Goal: Check status: Check status

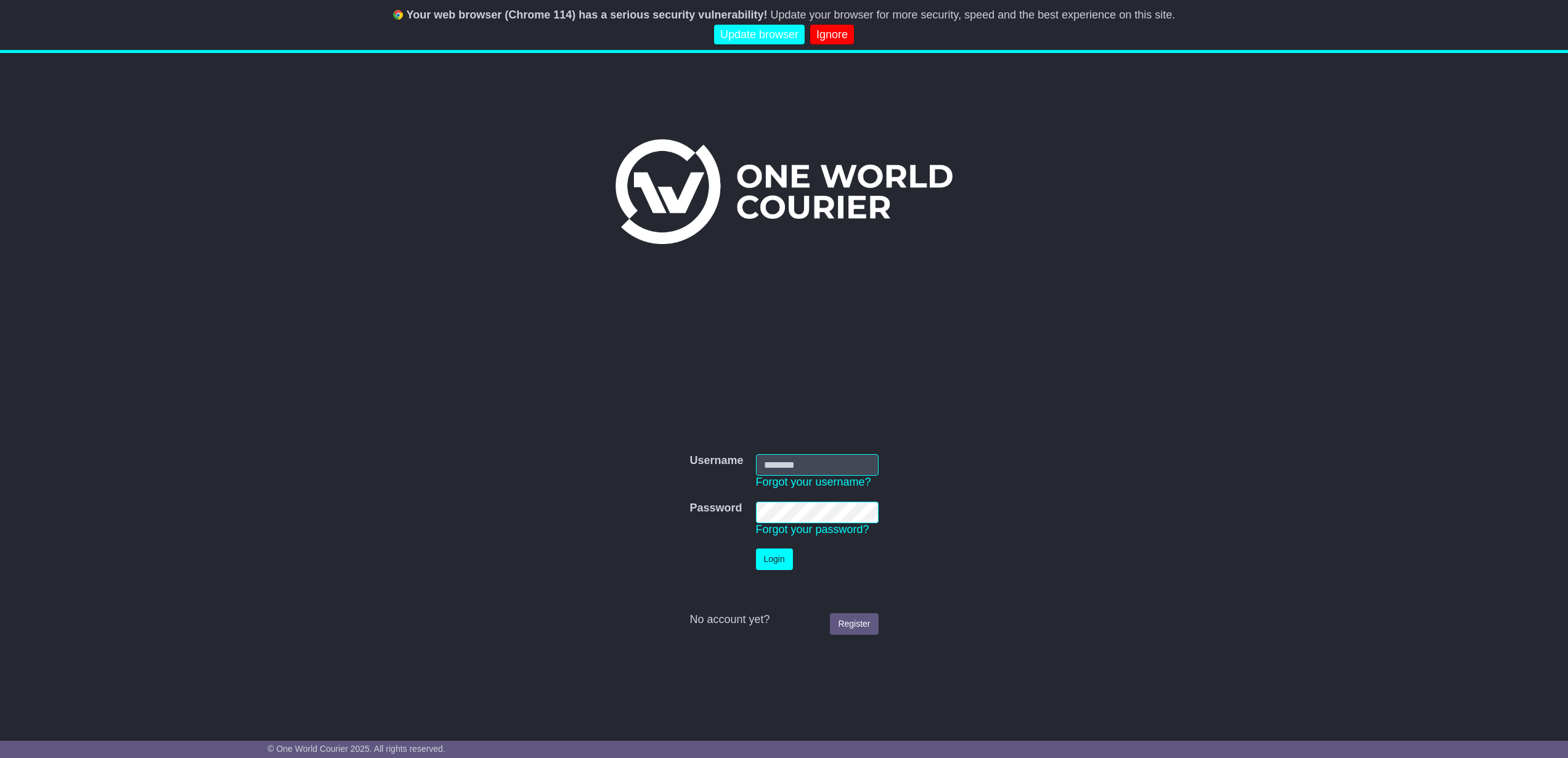
click at [819, 472] on input "Username" at bounding box center [817, 465] width 122 height 21
type input "**********"
click at [771, 568] on button "Login" at bounding box center [774, 559] width 37 height 21
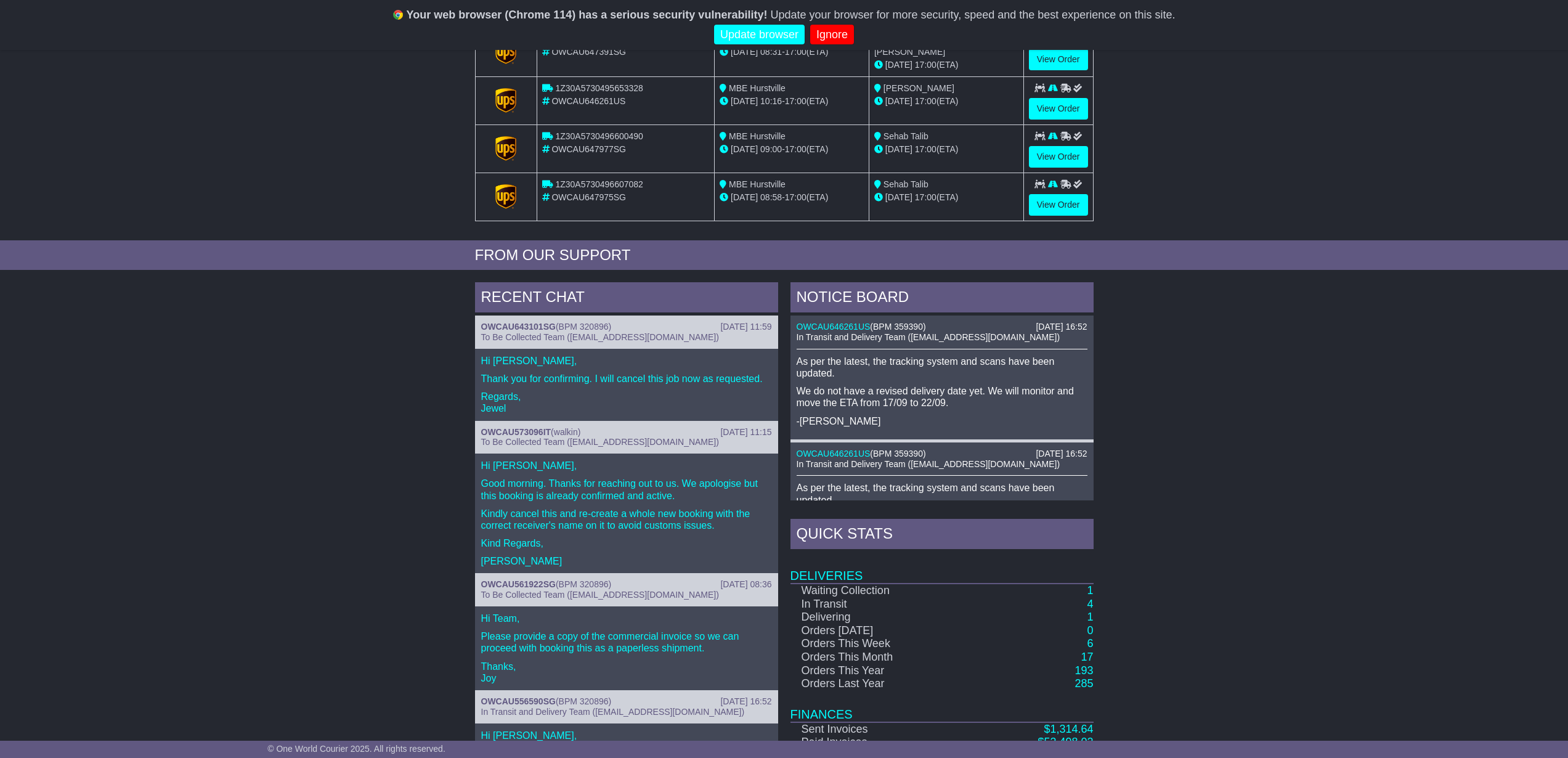
scroll to position [369, 0]
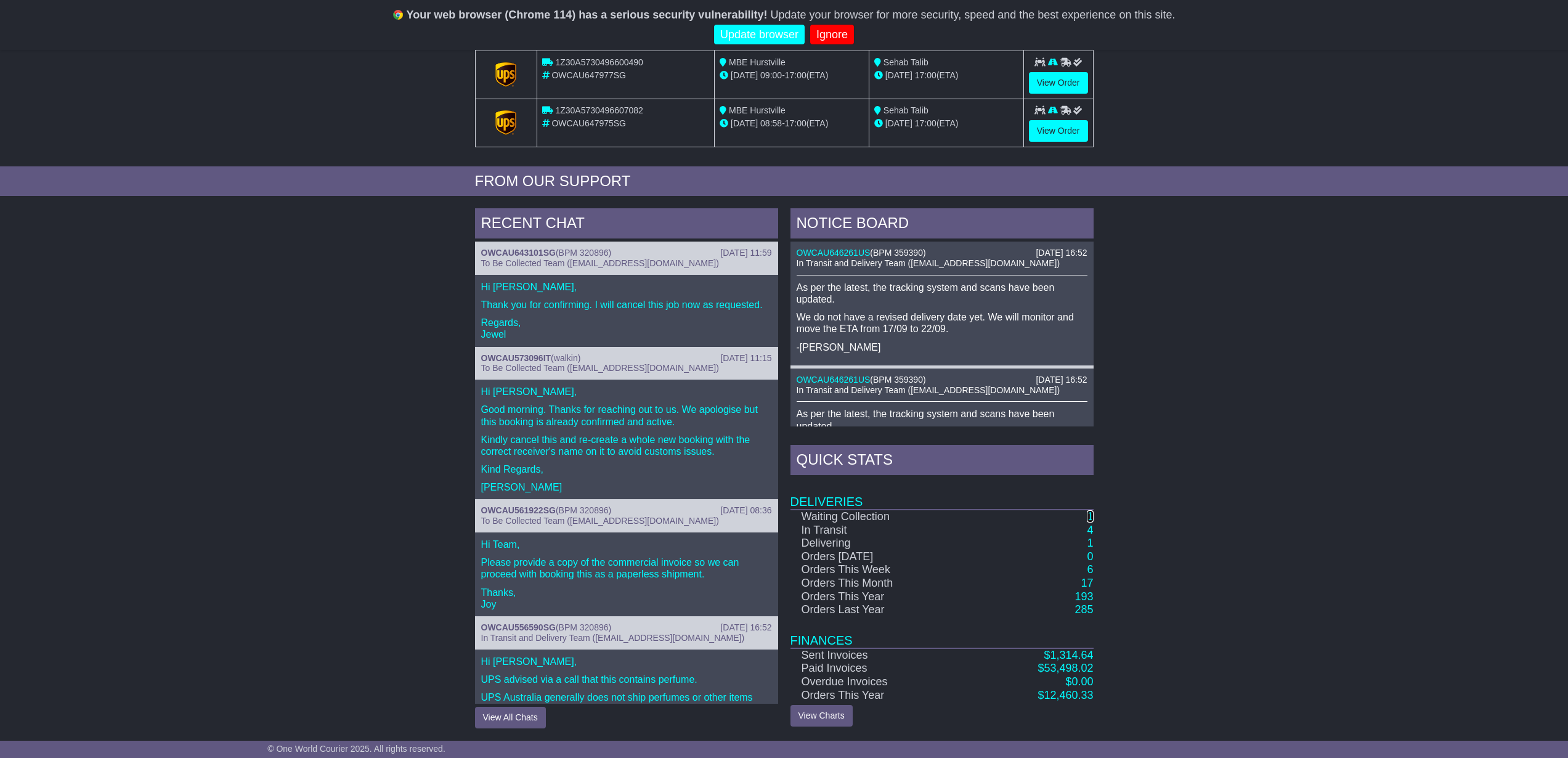
click at [1091, 515] on link "1" at bounding box center [1089, 516] width 6 height 13
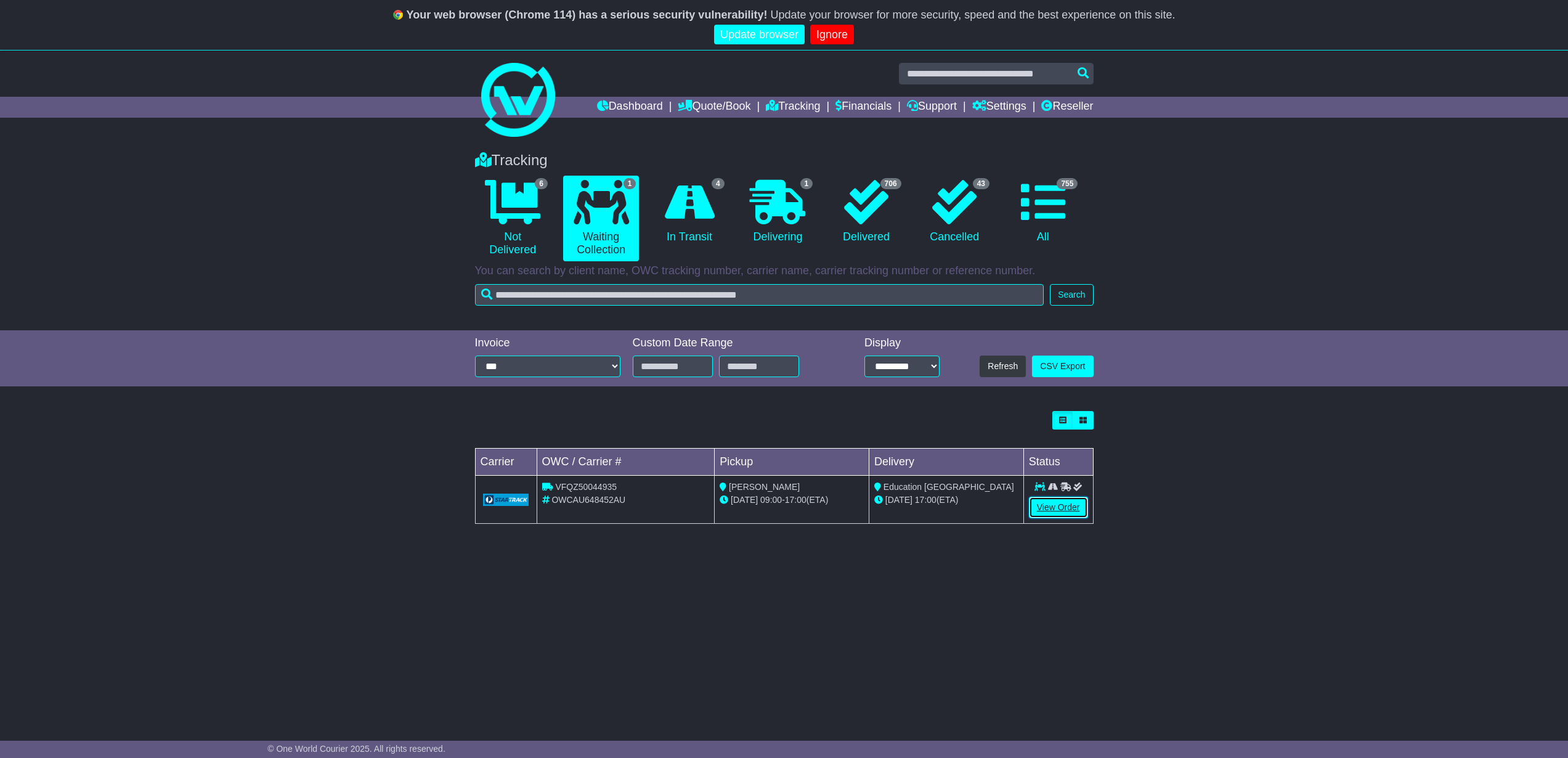
click at [1062, 506] on link "View Order" at bounding box center [1058, 507] width 59 height 21
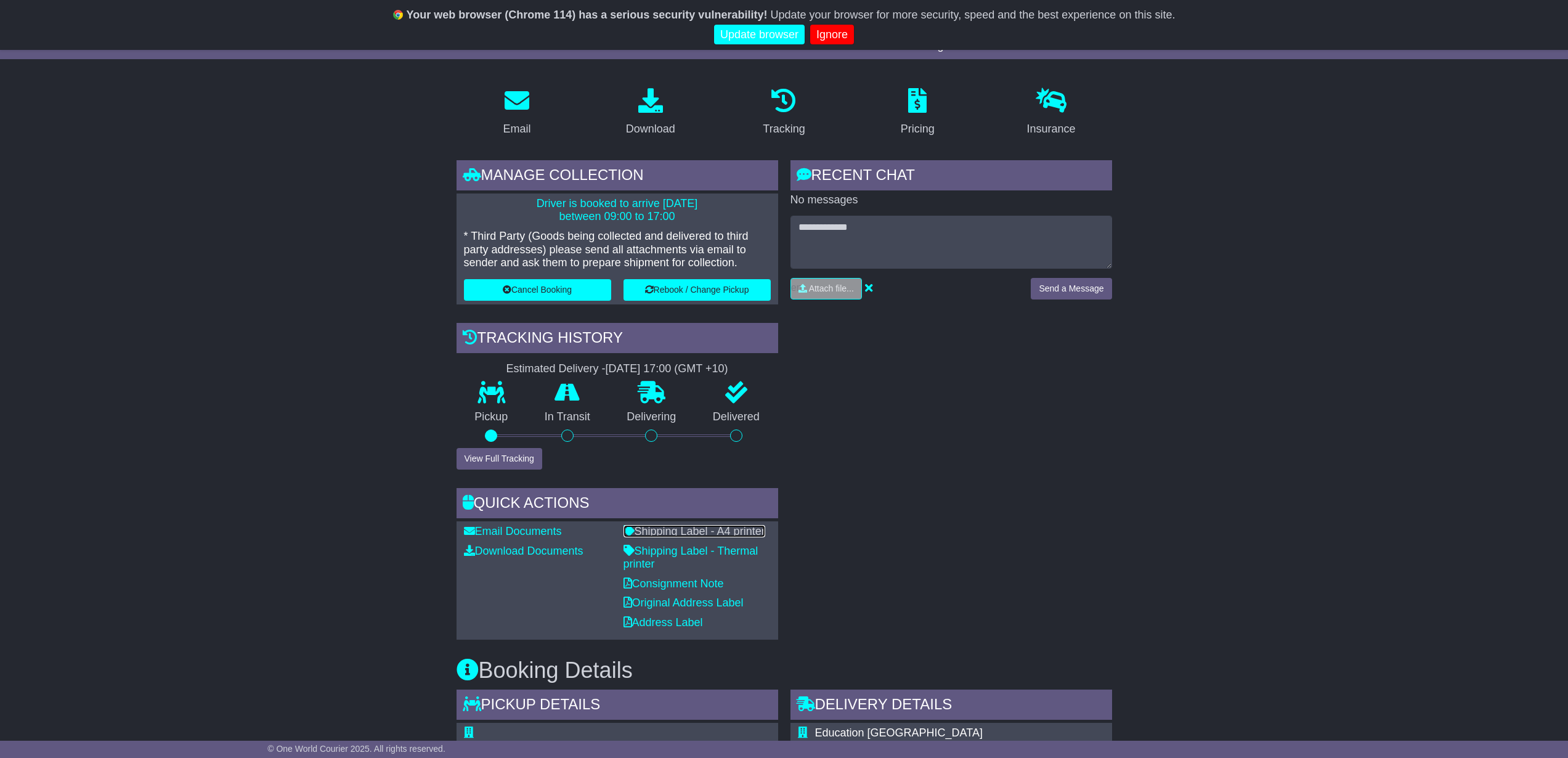
click at [676, 533] on link "Shipping Label - A4 printer" at bounding box center [694, 531] width 142 height 13
click at [499, 527] on link "Email Documents" at bounding box center [512, 531] width 98 height 13
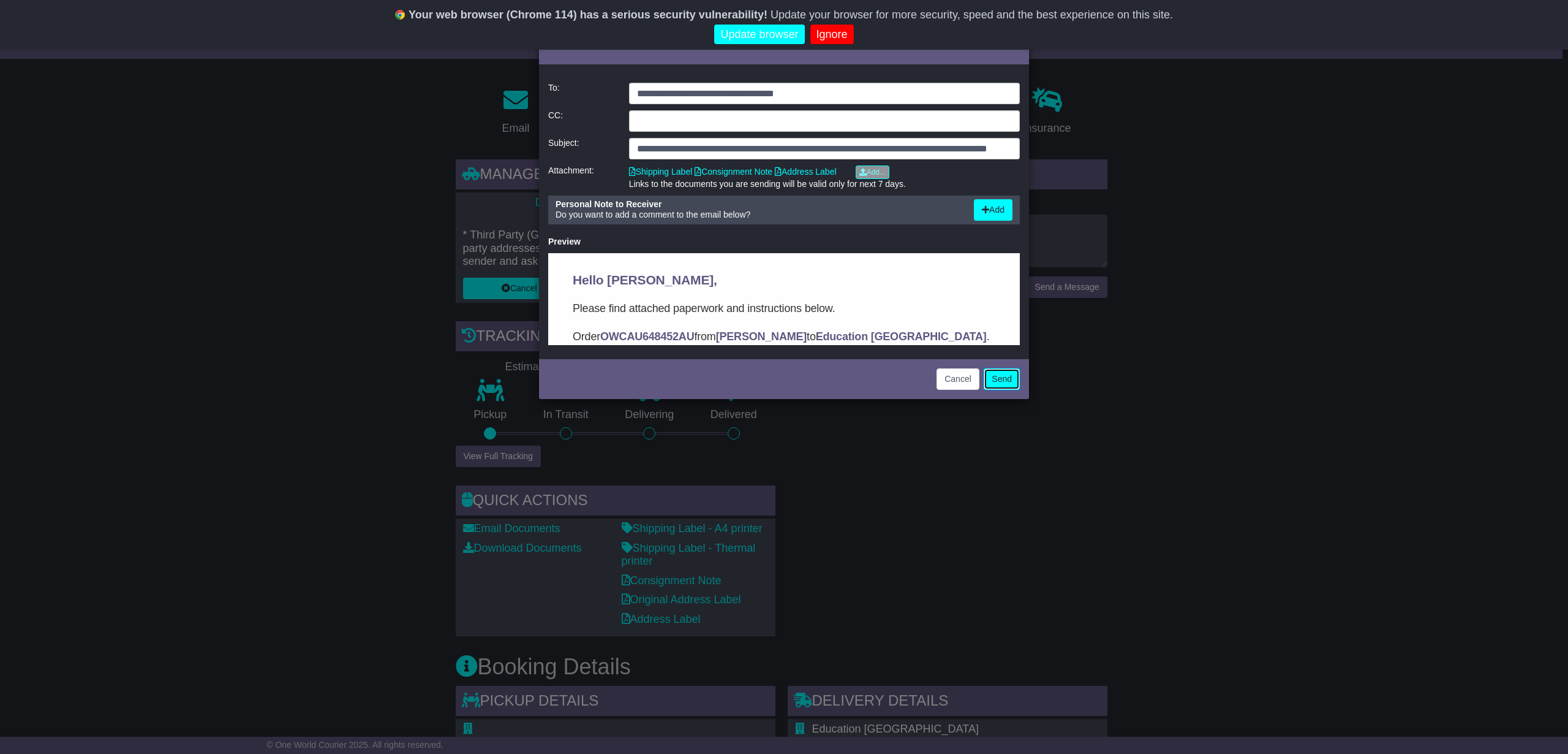
click at [1007, 374] on button "Send" at bounding box center [1001, 379] width 36 height 21
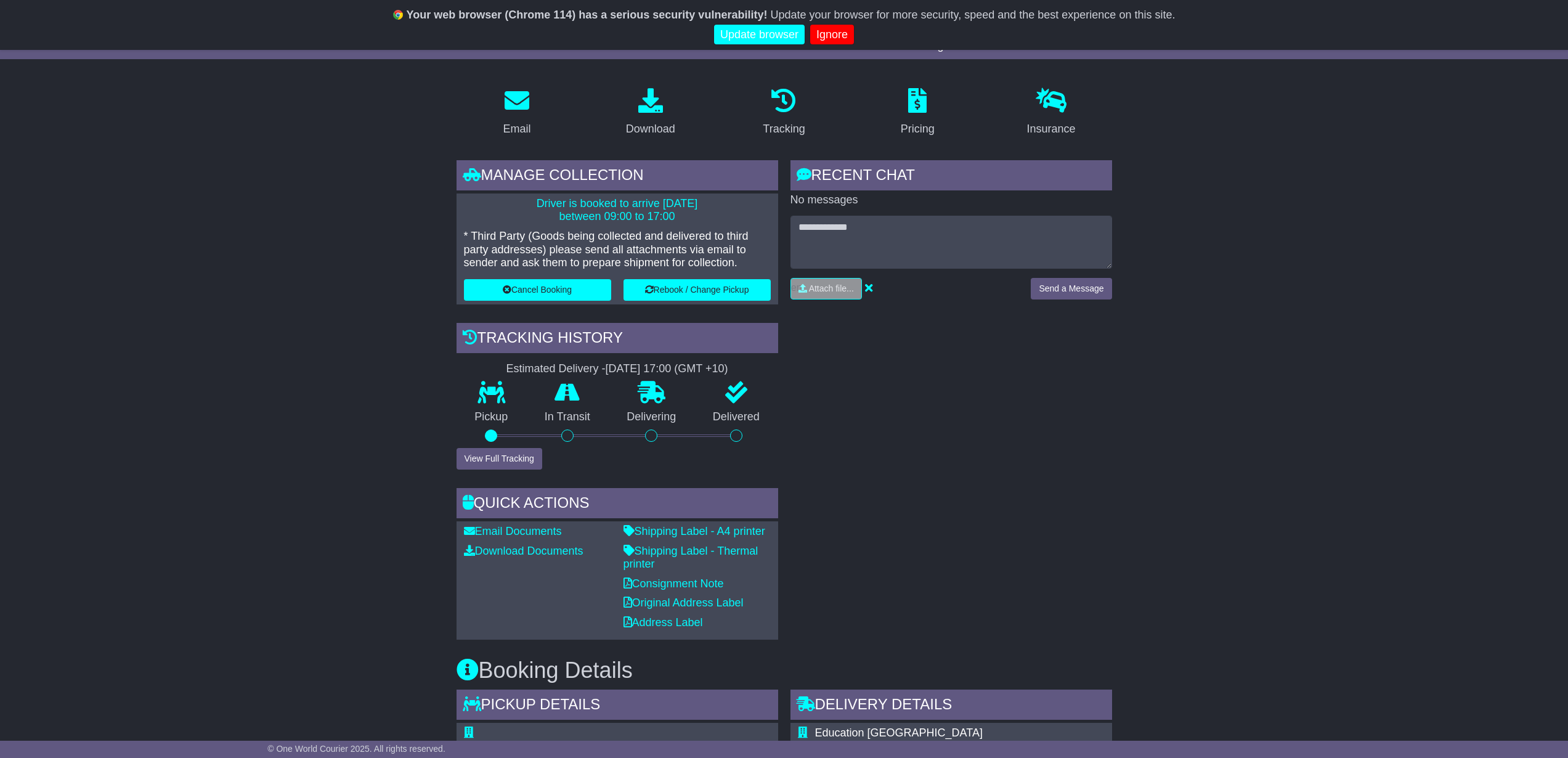
click at [1106, 508] on div "RECENT CHAT Loading... No messages Attach file..." at bounding box center [951, 400] width 334 height 479
